Goal: Check status: Check status

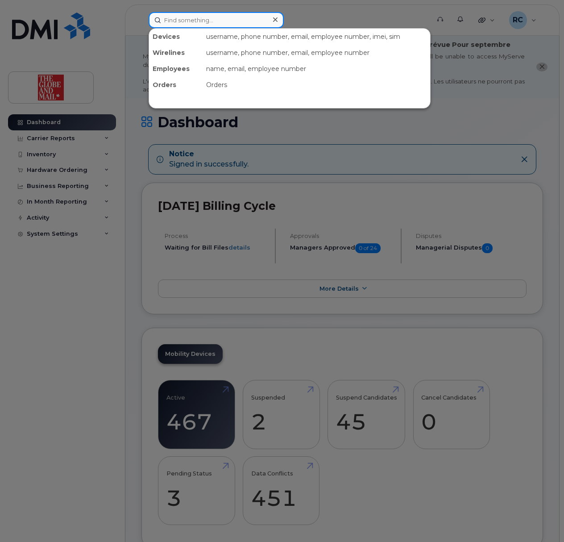
click at [186, 22] on input at bounding box center [216, 20] width 135 height 16
type input "fife"
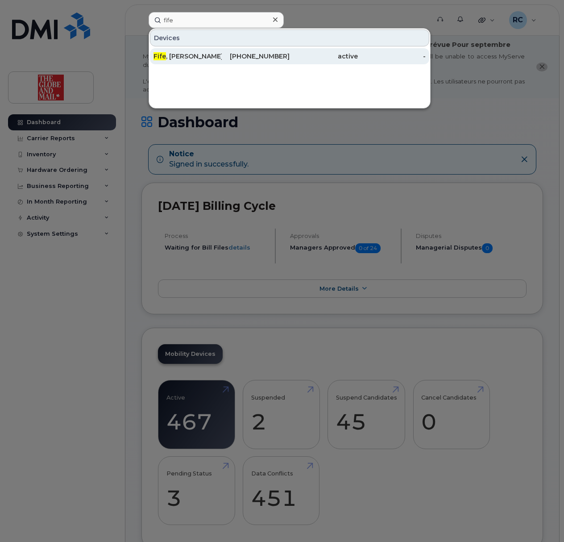
click at [185, 56] on div "[PERSON_NAME]" at bounding box center [188, 56] width 68 height 9
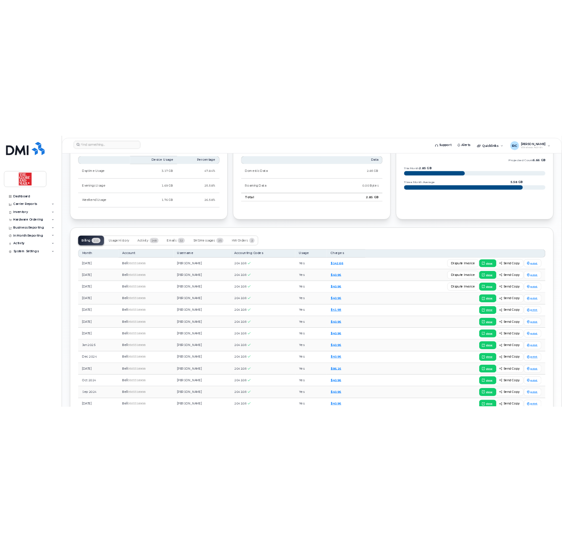
scroll to position [595, 0]
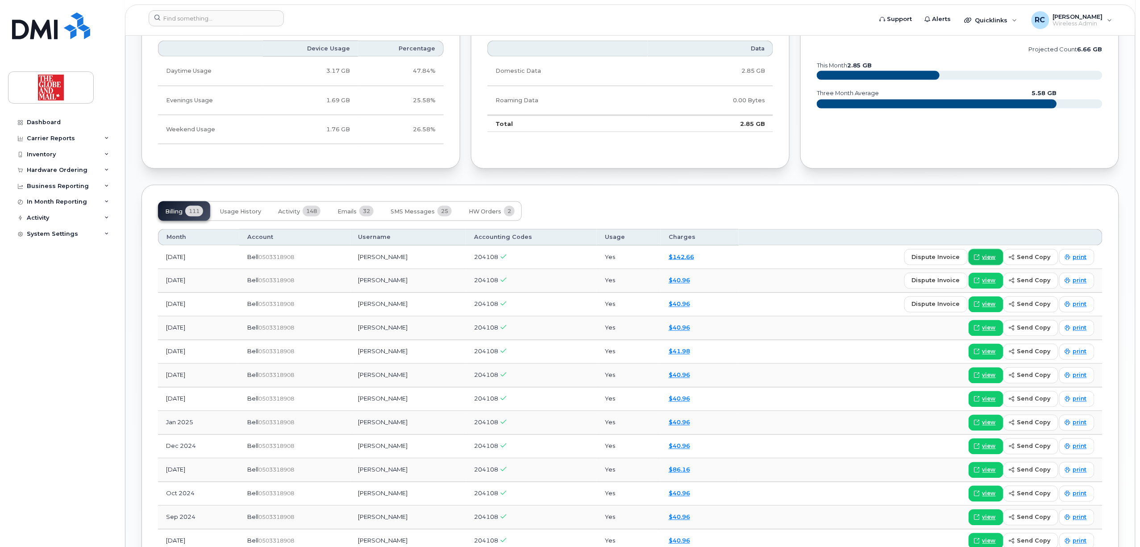
click at [564, 259] on span "view" at bounding box center [988, 257] width 13 height 8
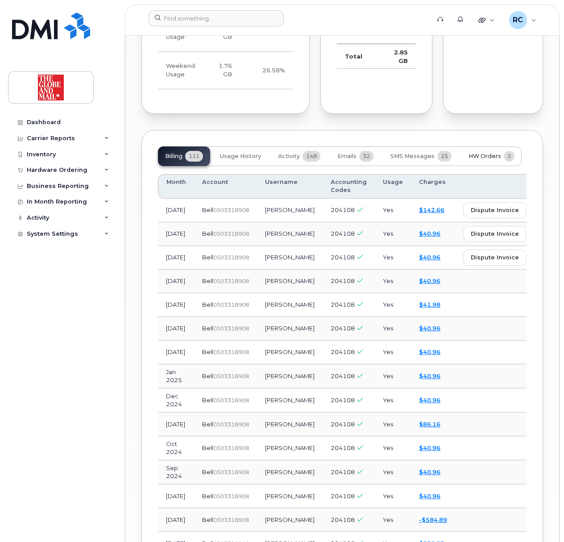
scroll to position [1071, 0]
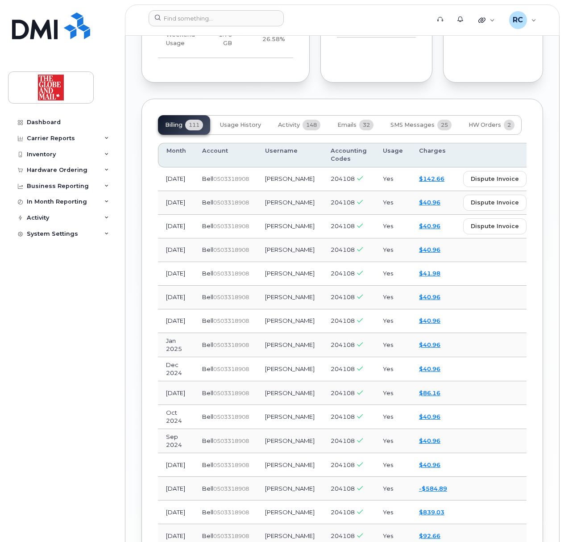
click at [541, 183] on span "view" at bounding box center [547, 179] width 13 height 8
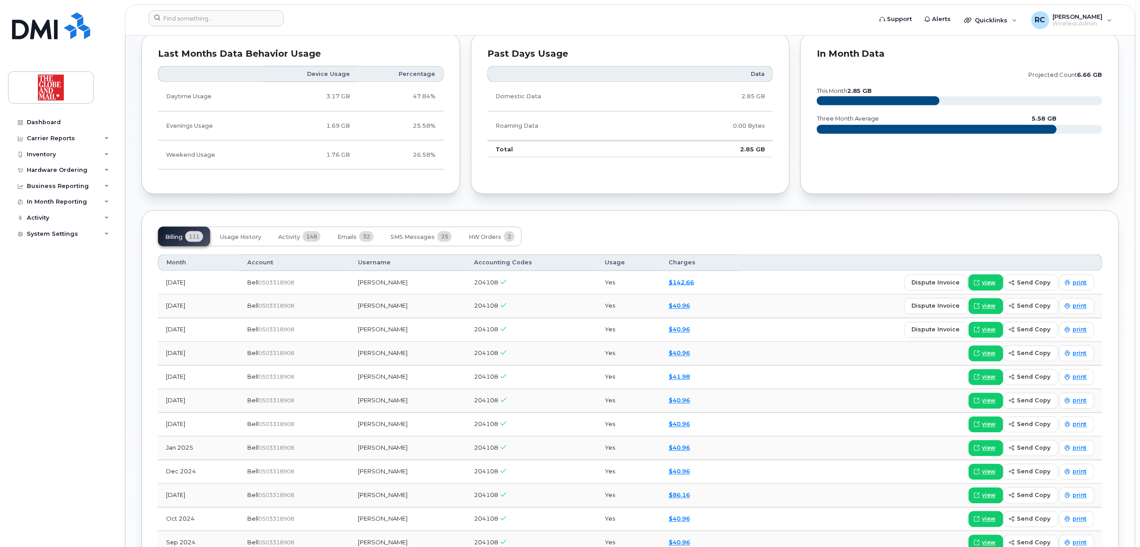
scroll to position [508, 0]
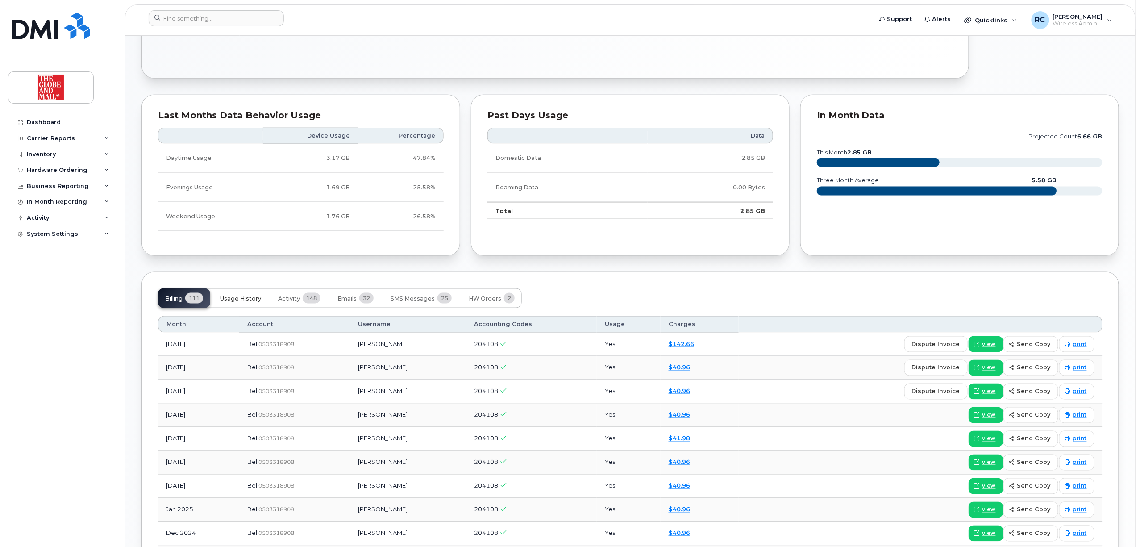
click at [237, 300] on span "Usage History" at bounding box center [240, 298] width 41 height 7
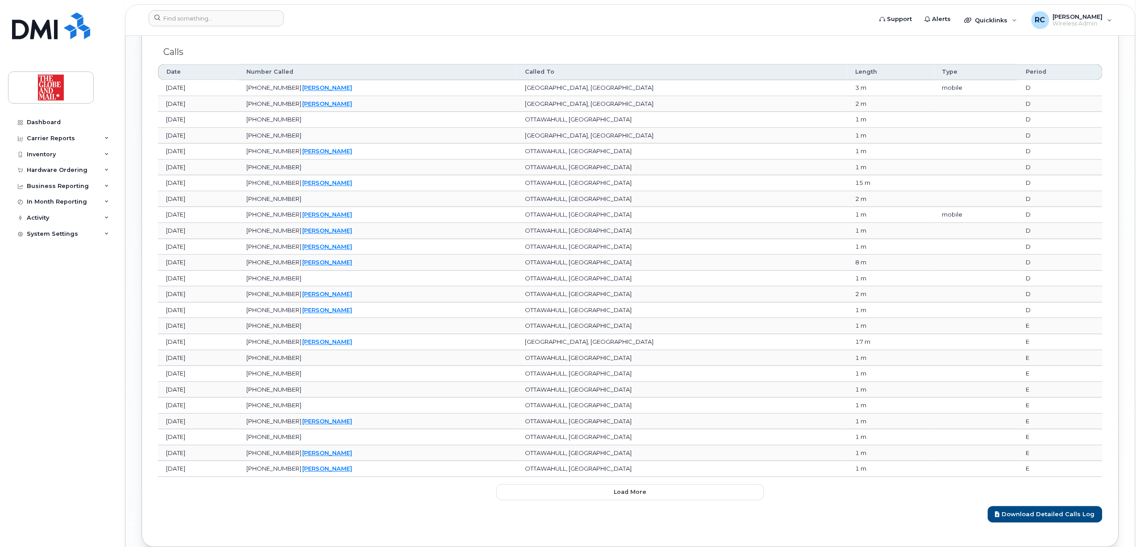
scroll to position [984, 0]
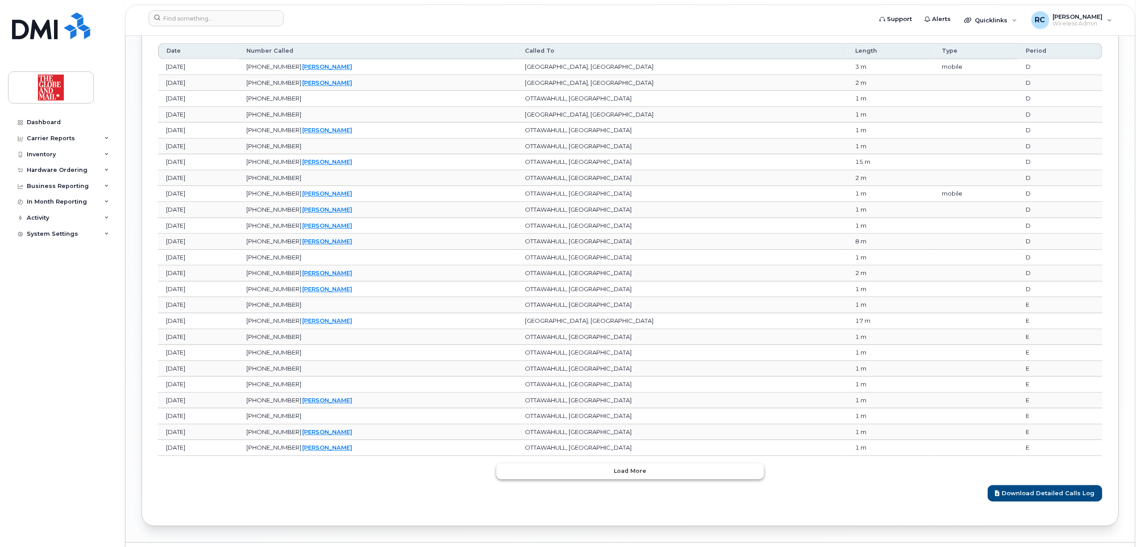
click at [564, 479] on button "Load more" at bounding box center [630, 471] width 268 height 16
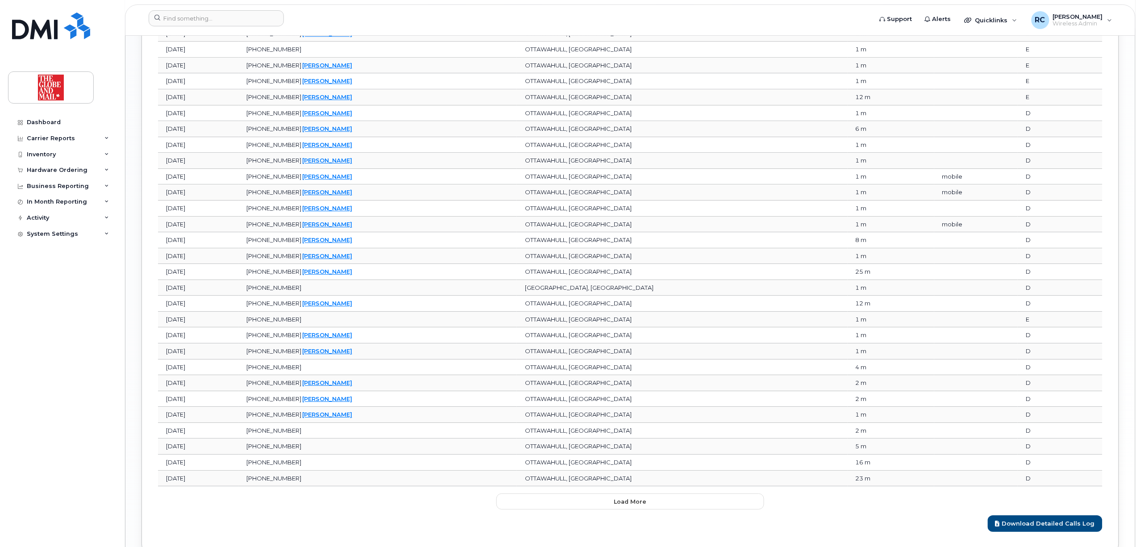
scroll to position [1415, 0]
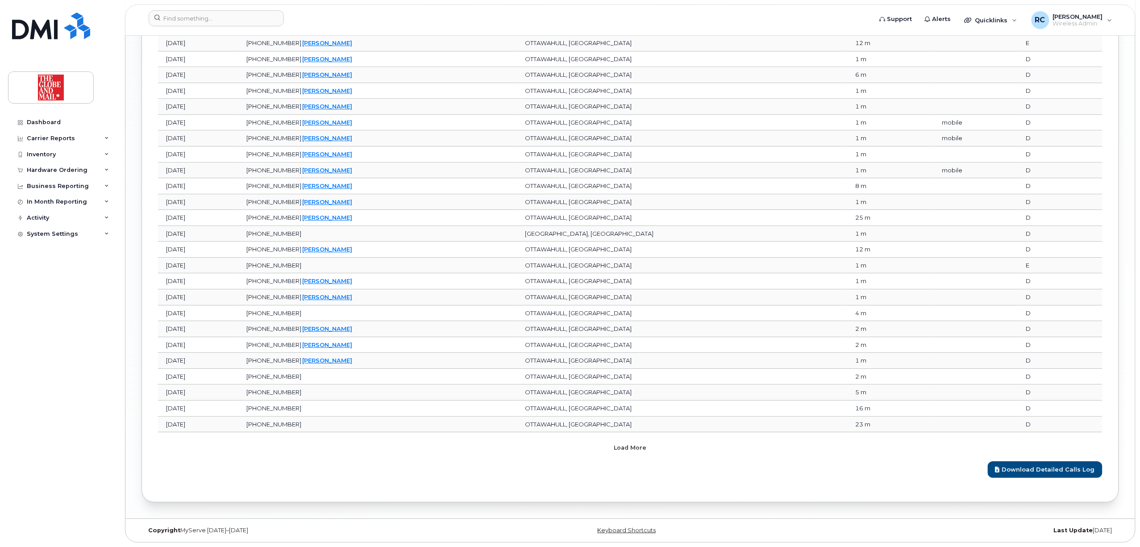
click at [564, 447] on button "Load more" at bounding box center [630, 447] width 268 height 16
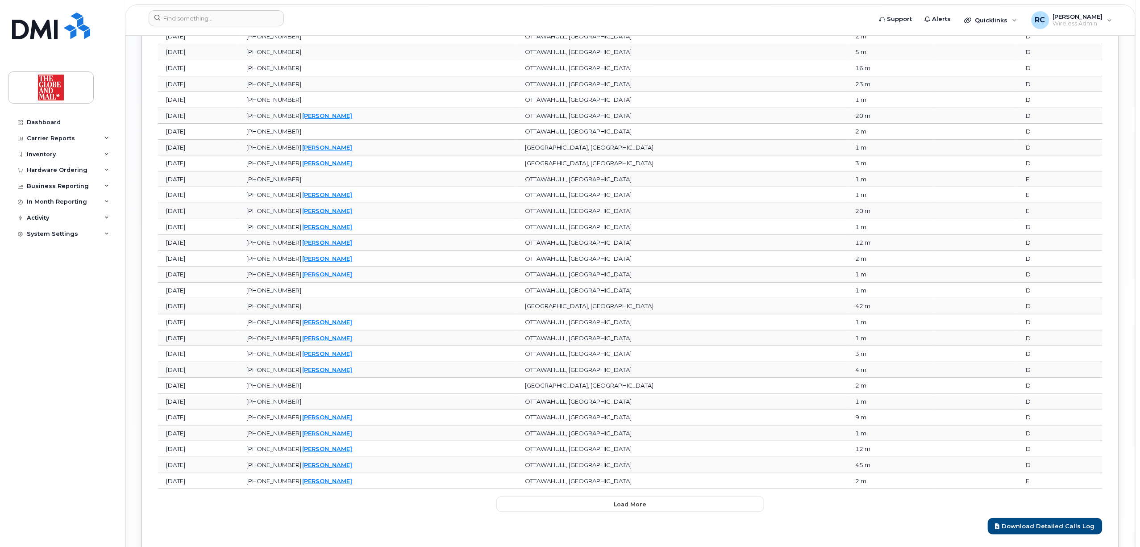
scroll to position [1816, 0]
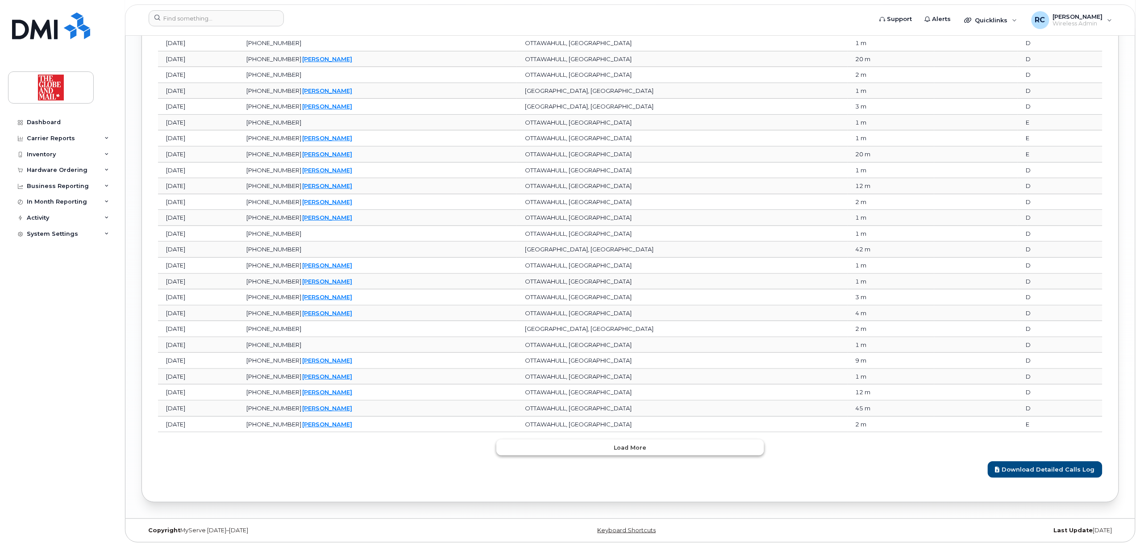
click at [564, 445] on button "Load more" at bounding box center [630, 447] width 268 height 16
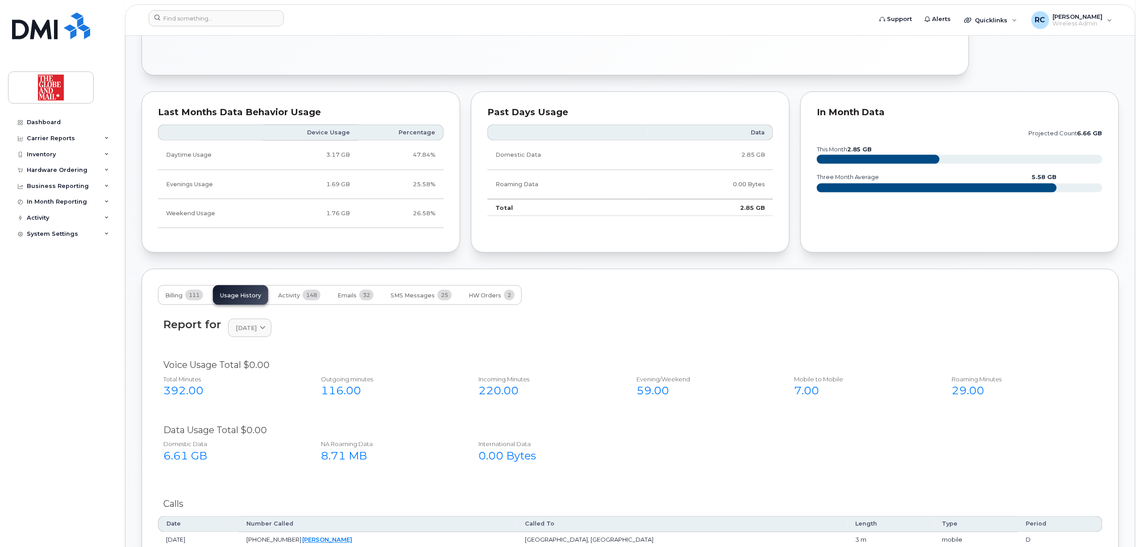
scroll to position [213, 0]
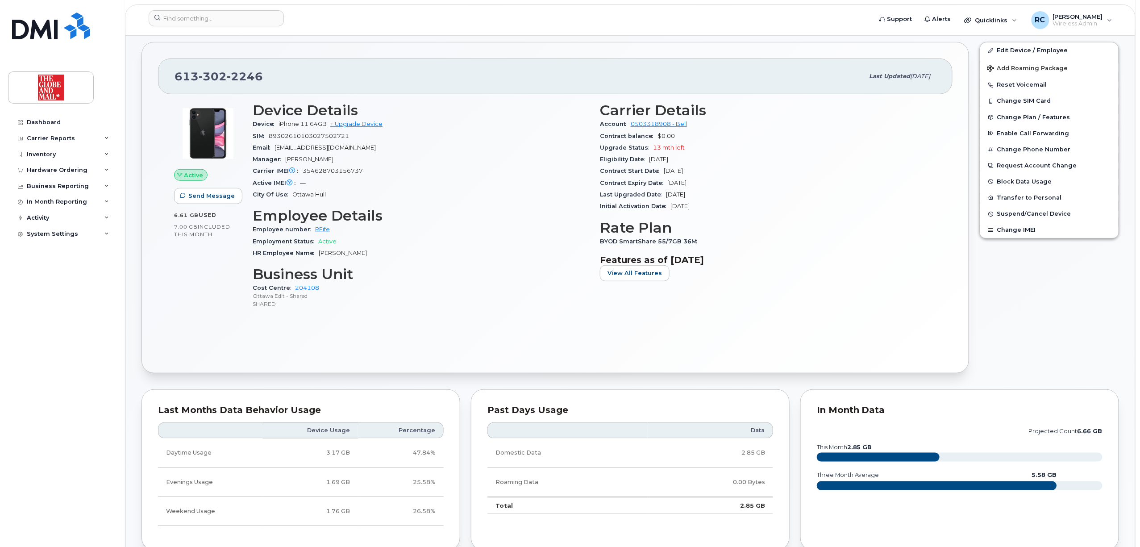
click at [564, 340] on div "Edit Device / Employee Add Roaming Package Reset Voicemail Change SIM Card Chan…" at bounding box center [1049, 208] width 150 height 342
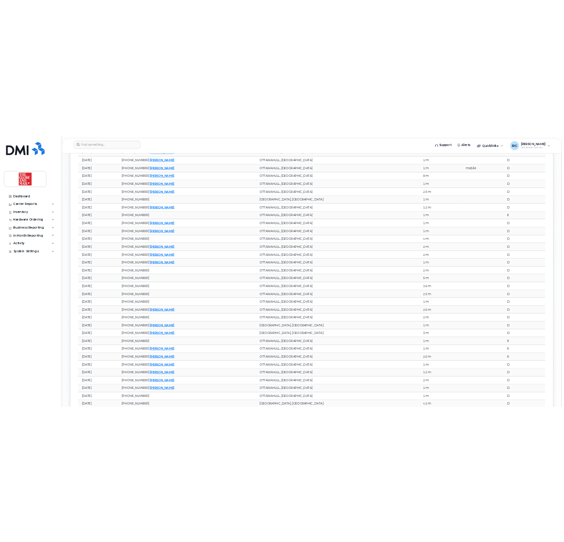
scroll to position [1523, 0]
